Goal: Task Accomplishment & Management: Complete application form

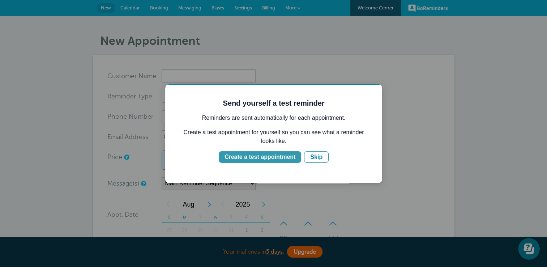
click at [273, 155] on div "Create a test appointment" at bounding box center [259, 157] width 71 height 9
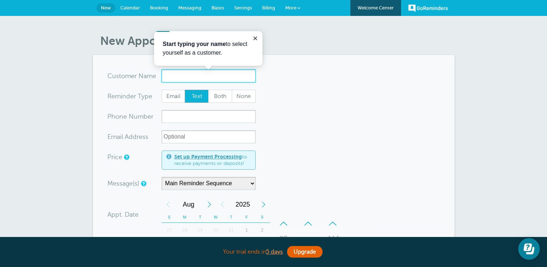
click at [177, 76] on input "x-no-autofill" at bounding box center [209, 75] width 94 height 13
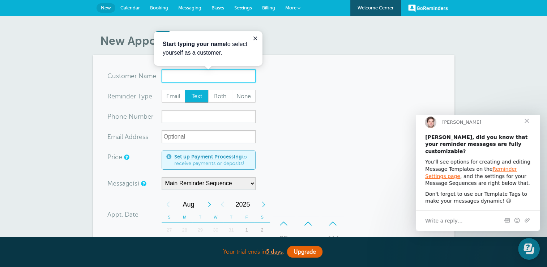
click at [177, 76] on input "x-no-autofill" at bounding box center [209, 75] width 94 height 13
type input "dreg"
click at [221, 96] on span "Both" at bounding box center [220, 96] width 23 height 12
click at [208, 90] on input "Both" at bounding box center [208, 89] width 0 height 0
radio input "true"
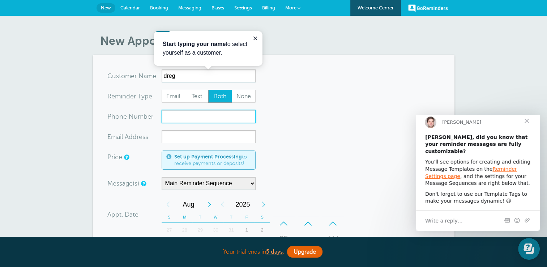
click at [182, 119] on input "xxx-no-autofill" at bounding box center [209, 116] width 94 height 13
type input "6015754446"
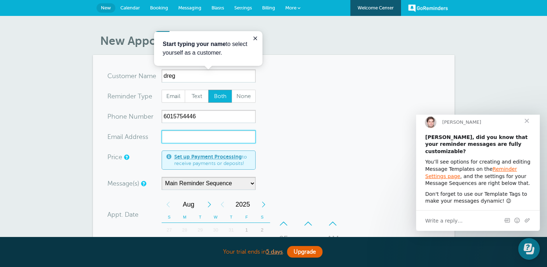
click at [172, 138] on input "xx-no-autofill" at bounding box center [209, 136] width 94 height 13
drag, startPoint x: 173, startPoint y: 137, endPoint x: 184, endPoint y: 138, distance: 10.2
click at [184, 138] on input "xx-no-autofill" at bounding box center [209, 136] width 94 height 13
click at [185, 137] on input "b" at bounding box center [209, 136] width 94 height 13
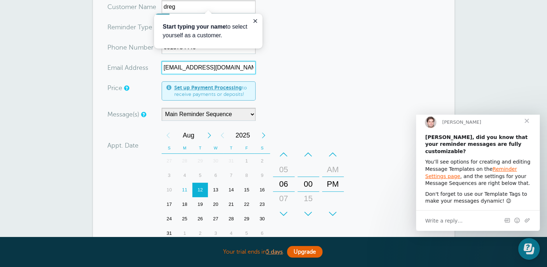
scroll to position [72, 0]
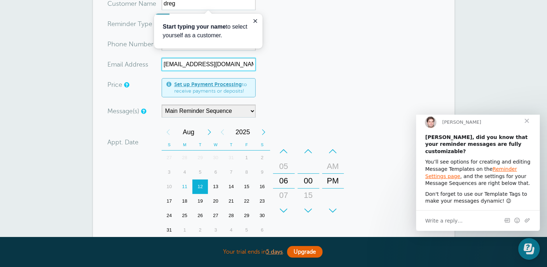
type input "byronartis@yahoo.com"
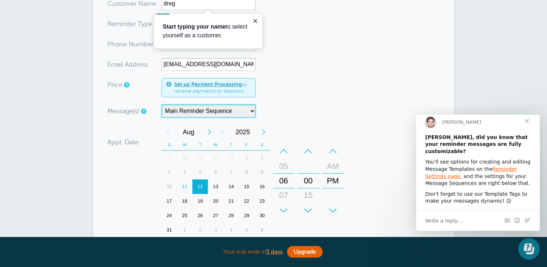
click at [251, 110] on select "Main Reminder Sequence" at bounding box center [209, 110] width 94 height 13
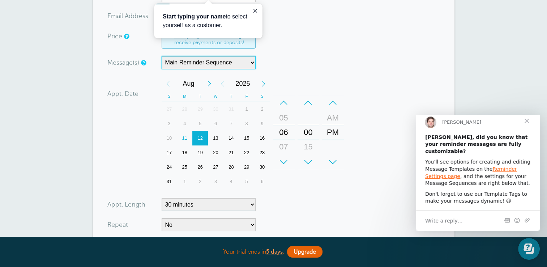
scroll to position [108, 0]
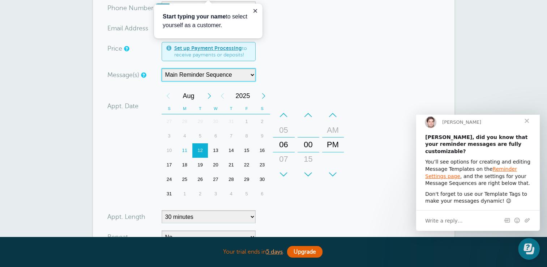
click at [187, 149] on div "11" at bounding box center [185, 150] width 16 height 14
click at [312, 140] on div "00" at bounding box center [308, 144] width 17 height 14
click at [332, 113] on div "–" at bounding box center [333, 115] width 22 height 14
click at [330, 155] on div "PM" at bounding box center [332, 159] width 17 height 14
click at [307, 143] on div "00" at bounding box center [308, 144] width 17 height 14
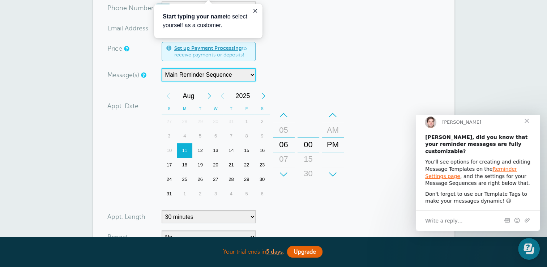
click at [309, 172] on div "+" at bounding box center [308, 174] width 22 height 14
drag, startPoint x: 306, startPoint y: 150, endPoint x: 309, endPoint y: 155, distance: 5.5
click at [308, 152] on div "00" at bounding box center [308, 144] width 17 height 14
click at [306, 160] on div "15" at bounding box center [308, 159] width 17 height 14
click at [308, 168] on div "+" at bounding box center [308, 174] width 22 height 14
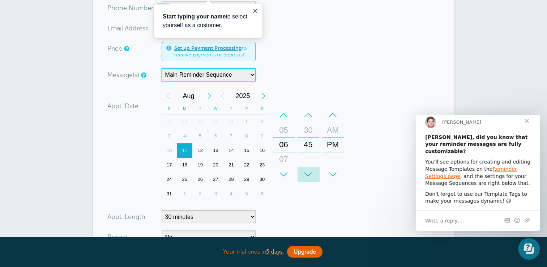
click at [308, 170] on div "+" at bounding box center [308, 174] width 22 height 14
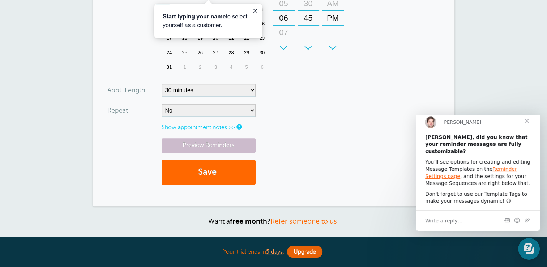
scroll to position [253, 0]
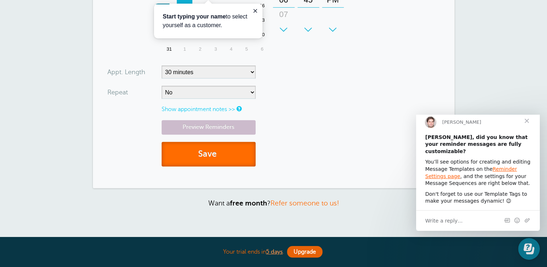
click at [200, 150] on button "Save" at bounding box center [209, 154] width 94 height 25
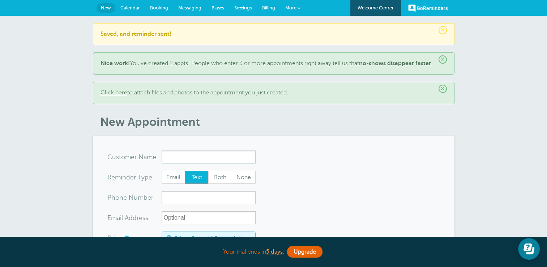
click at [127, 128] on h1 "New Appointment" at bounding box center [277, 122] width 354 height 14
click at [266, 9] on span "Billing" at bounding box center [268, 7] width 13 height 5
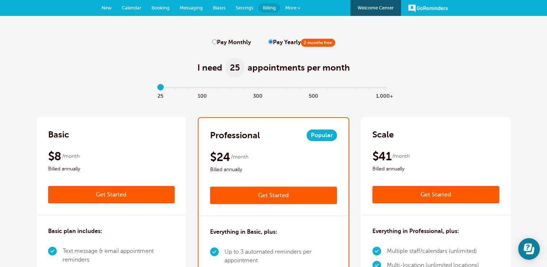
click at [216, 44] on input "Pay Monthly" at bounding box center [214, 41] width 5 height 5
radio input "true"
